Goal: Information Seeking & Learning: Learn about a topic

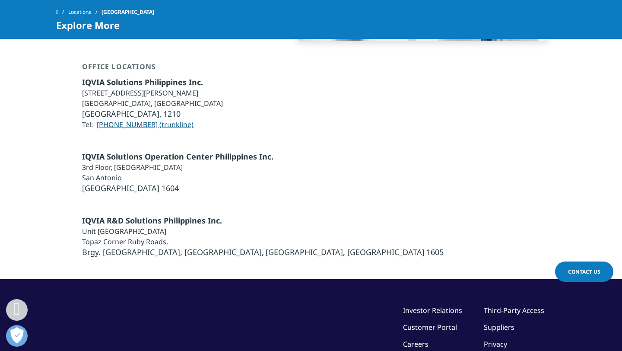
scroll to position [556, 0]
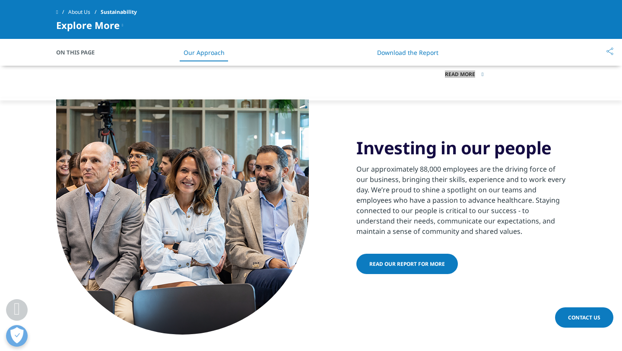
scroll to position [585, 0]
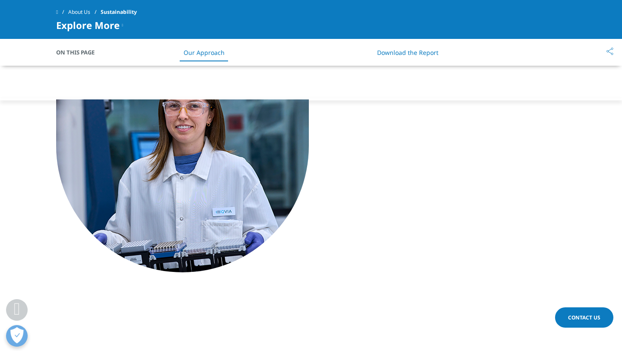
scroll to position [958, 0]
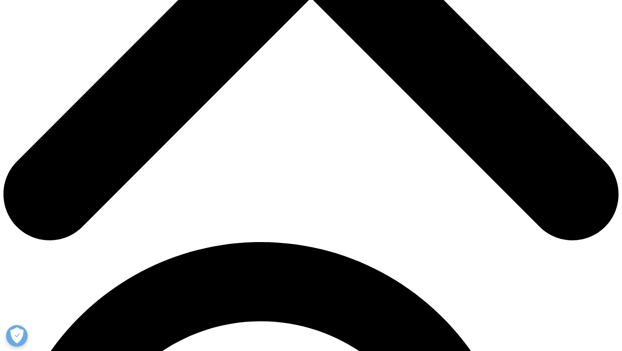
scroll to position [387, 0]
